Goal: Navigation & Orientation: Find specific page/section

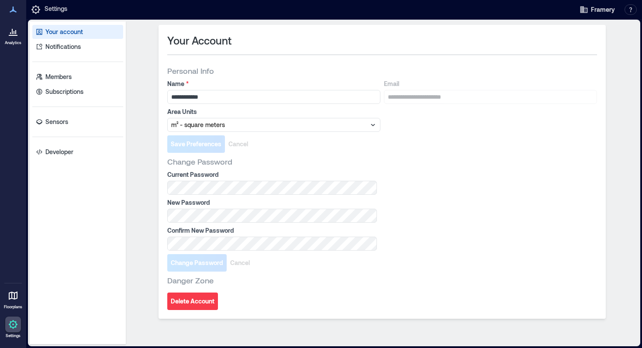
click at [10, 36] on icon at bounding box center [13, 31] width 10 height 10
click at [47, 13] on p "Settings" at bounding box center [56, 9] width 23 height 10
